Goal: Browse casually

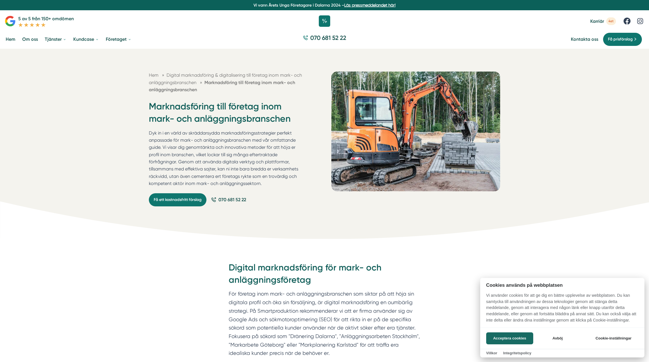
click at [17, 38] on div at bounding box center [324, 181] width 649 height 362
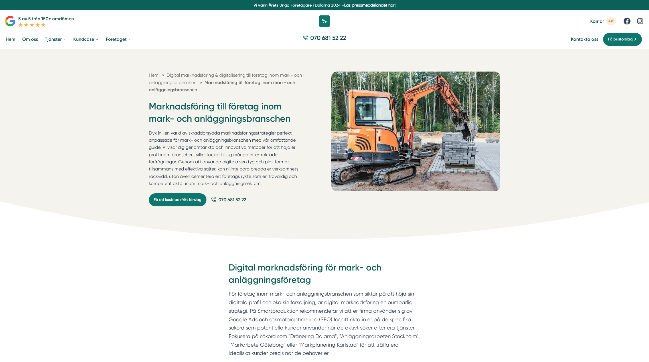
click at [12, 39] on link "Hem" at bounding box center [11, 39] width 12 height 15
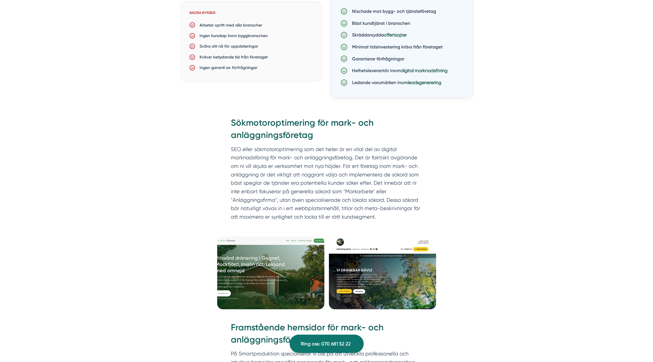
scroll to position [769, 0]
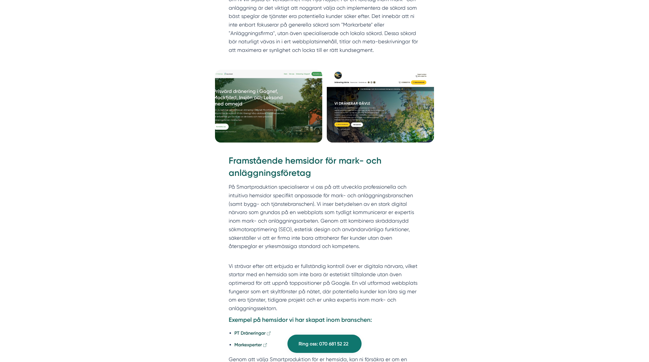
click at [260, 111] on img at bounding box center [268, 106] width 107 height 73
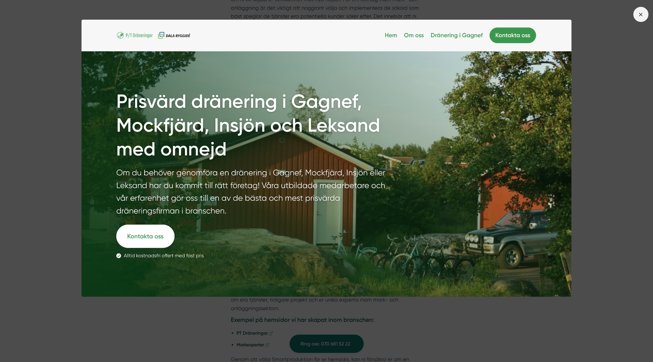
click at [641, 13] on icon at bounding box center [640, 14] width 6 height 6
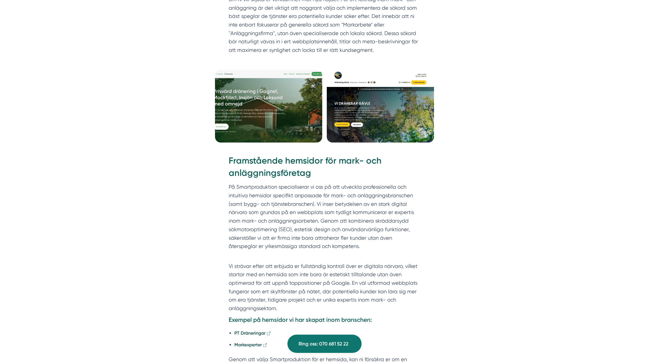
click at [388, 112] on img at bounding box center [380, 106] width 107 height 73
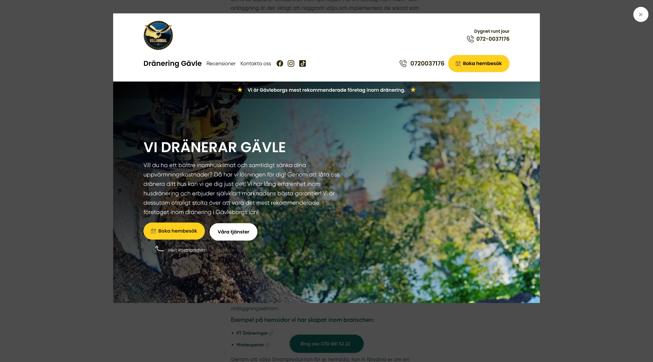
click at [68, 169] on div at bounding box center [326, 181] width 653 height 362
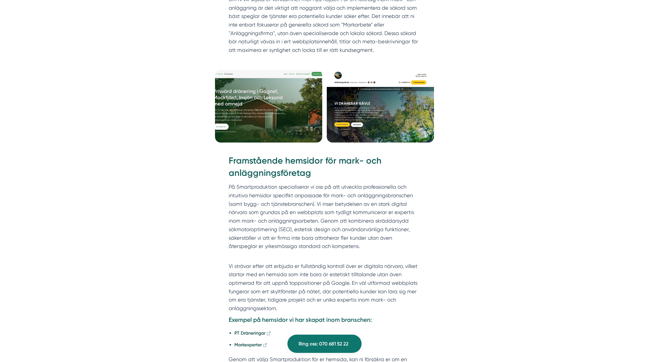
click at [282, 121] on img at bounding box center [268, 106] width 107 height 73
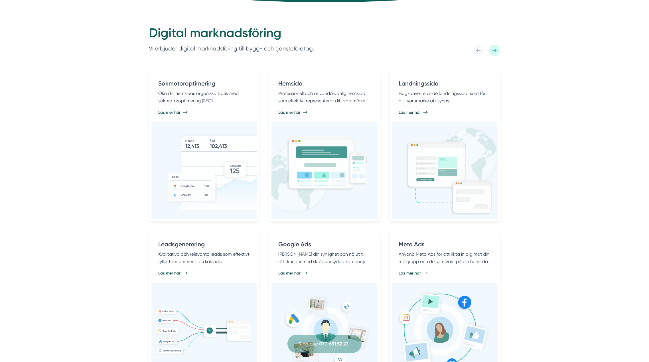
scroll to position [285, 0]
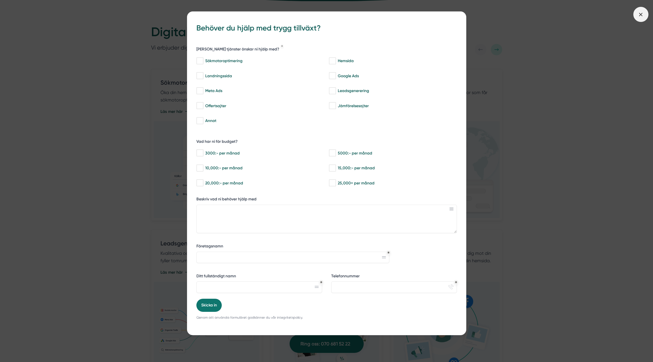
click at [643, 14] on icon at bounding box center [640, 14] width 6 height 6
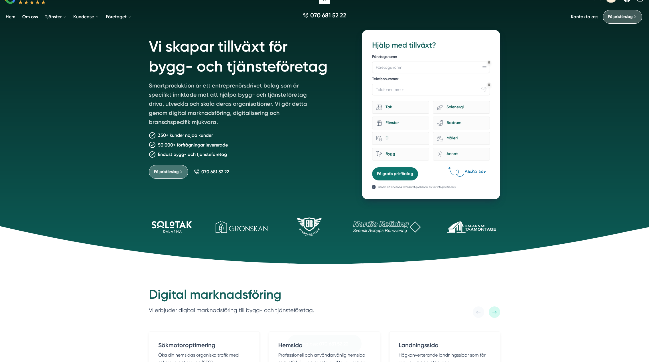
scroll to position [0, 0]
